Goal: Information Seeking & Learning: Check status

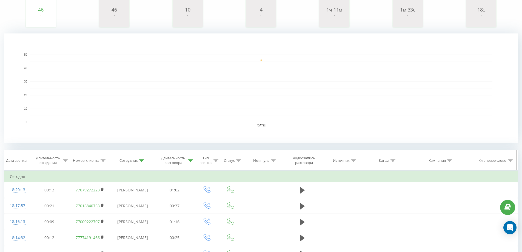
scroll to position [110, 0]
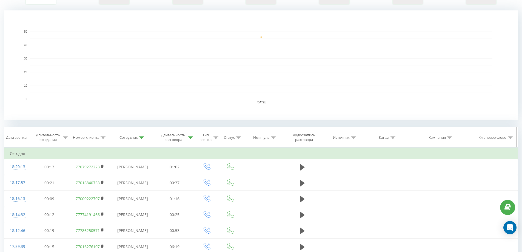
click at [143, 136] on icon at bounding box center [141, 137] width 5 height 3
drag, startPoint x: 130, startPoint y: 176, endPoint x: 105, endPoint y: 174, distance: 24.8
click at [105, 174] on div "Фильтровать по условию Содержит лу Отмена OK" at bounding box center [133, 171] width 60 height 49
type input "кам"
click at [155, 188] on button "OK" at bounding box center [144, 187] width 23 height 7
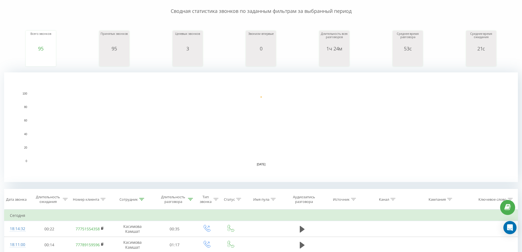
scroll to position [27, 0]
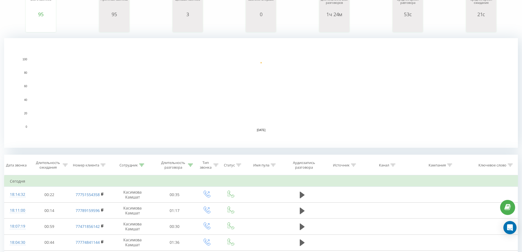
scroll to position [82, 0]
click at [142, 167] on div at bounding box center [141, 164] width 5 height 5
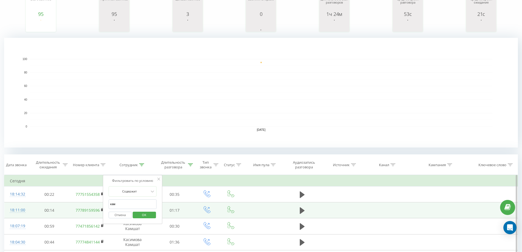
drag, startPoint x: 127, startPoint y: 202, endPoint x: 95, endPoint y: 205, distance: 32.2
type input "лу"
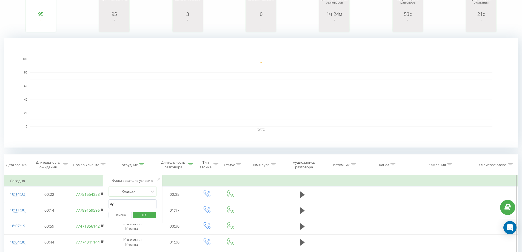
click at [148, 216] on span "OK" at bounding box center [143, 214] width 15 height 8
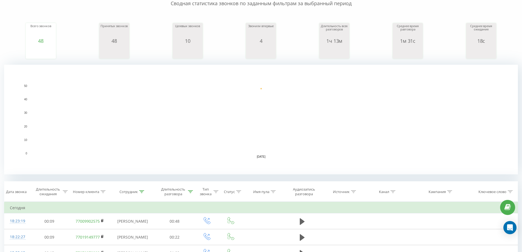
scroll to position [27, 0]
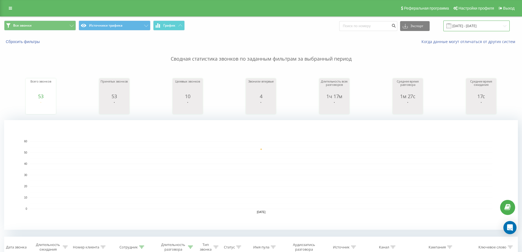
click at [467, 24] on input "[DATE] - [DATE]" at bounding box center [476, 26] width 66 height 11
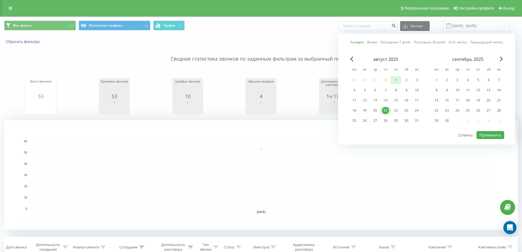
click at [399, 78] on div "1" at bounding box center [395, 79] width 7 height 7
click at [387, 110] on div "21" at bounding box center [385, 110] width 7 height 7
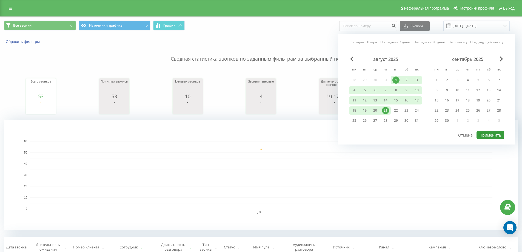
click at [495, 132] on button "Применить" at bounding box center [491, 135] width 28 height 8
type input "[DATE] - [DATE]"
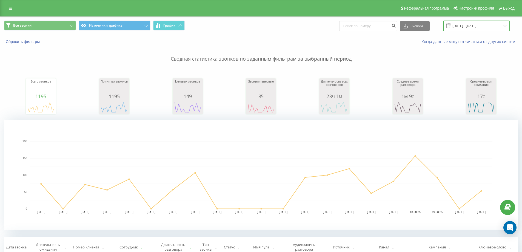
click at [474, 29] on input "[DATE] - [DATE]" at bounding box center [476, 26] width 66 height 11
click at [174, 167] on rect "A chart." at bounding box center [261, 175] width 463 height 68
